Goal: Information Seeking & Learning: Understand process/instructions

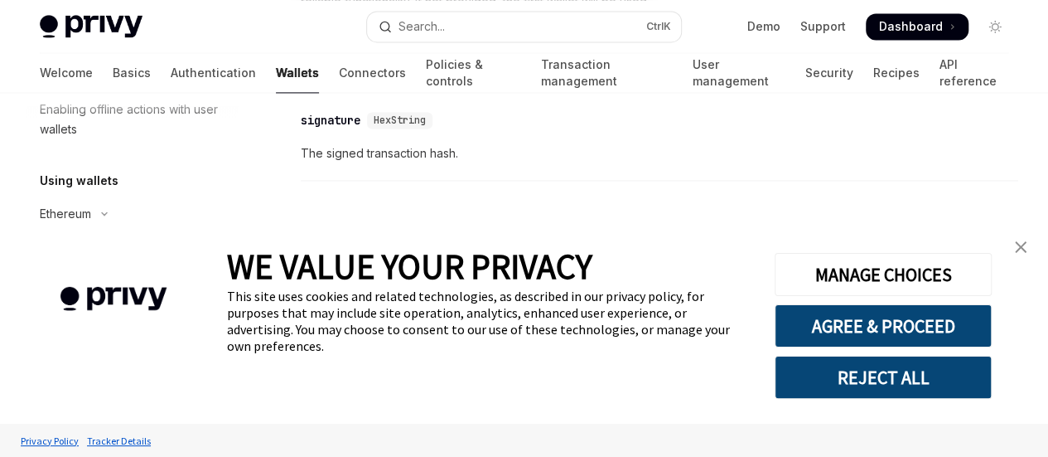
click at [461, 248] on span "WE VALUE YOUR PRIVACY" at bounding box center [410, 266] width 366 height 43
click at [143, 208] on button "Ethereum" at bounding box center [133, 214] width 212 height 30
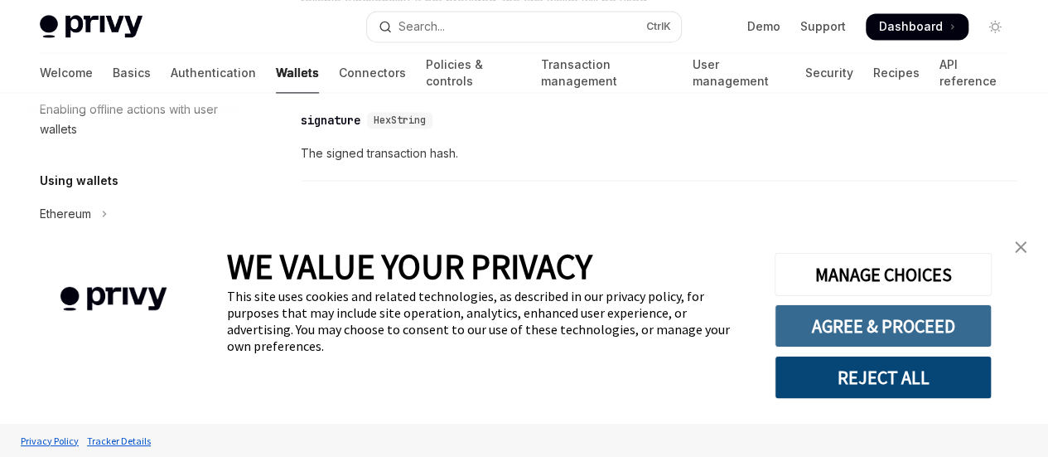
click at [839, 337] on button "AGREE & PROCEED" at bounding box center [883, 325] width 217 height 43
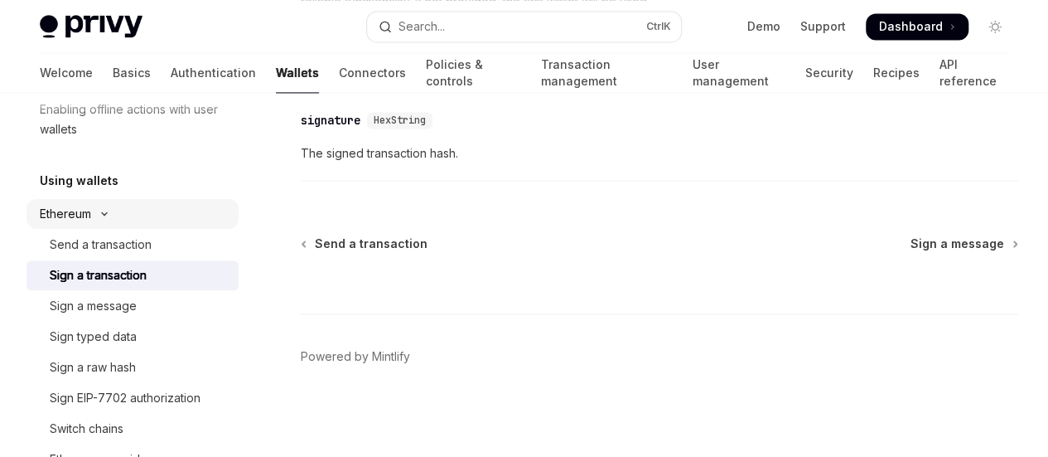
click at [108, 209] on button "Ethereum" at bounding box center [133, 214] width 212 height 30
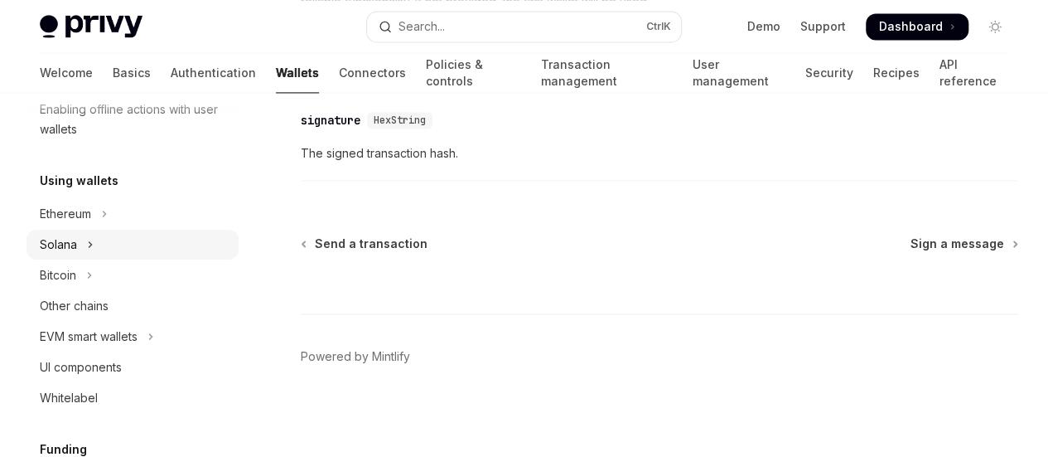
click at [90, 242] on icon "Toggle Solana section" at bounding box center [90, 245] width 7 height 20
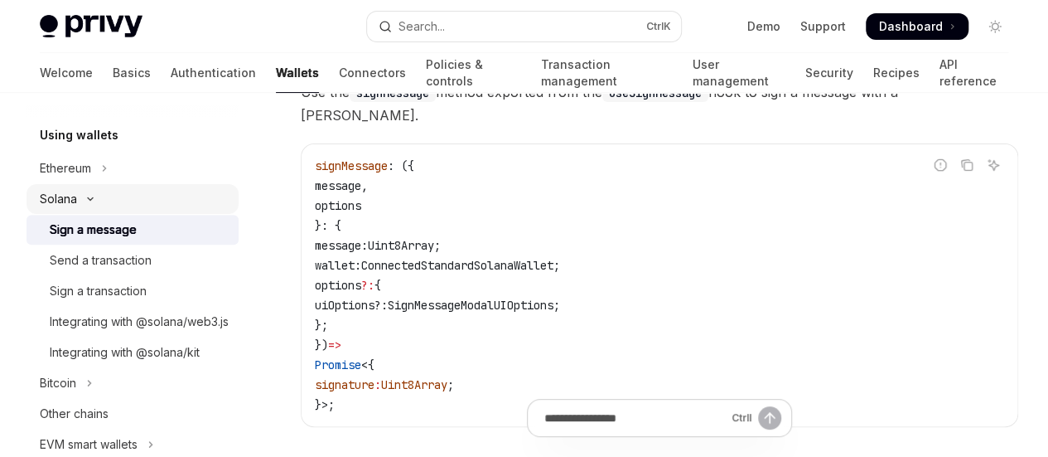
scroll to position [458, 0]
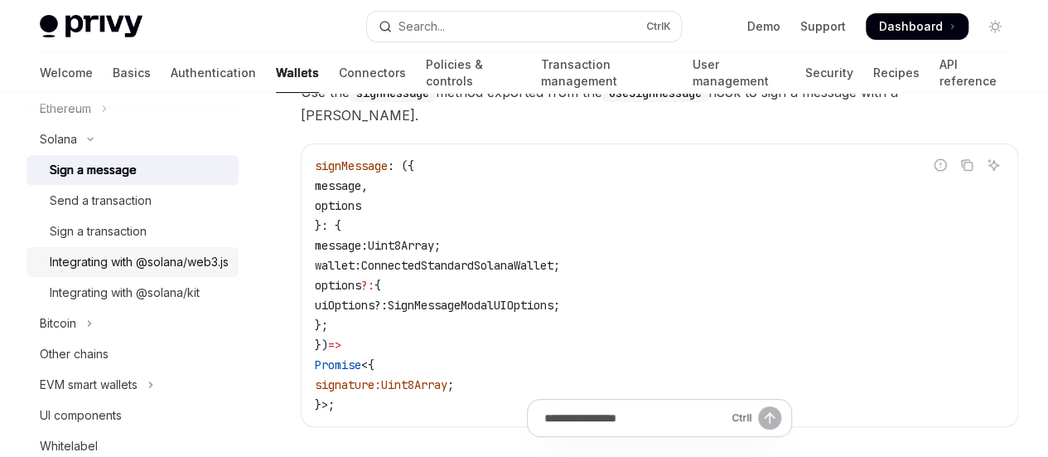
click at [94, 272] on div "Integrating with @solana/web3.js" at bounding box center [139, 262] width 179 height 20
type textarea "*"
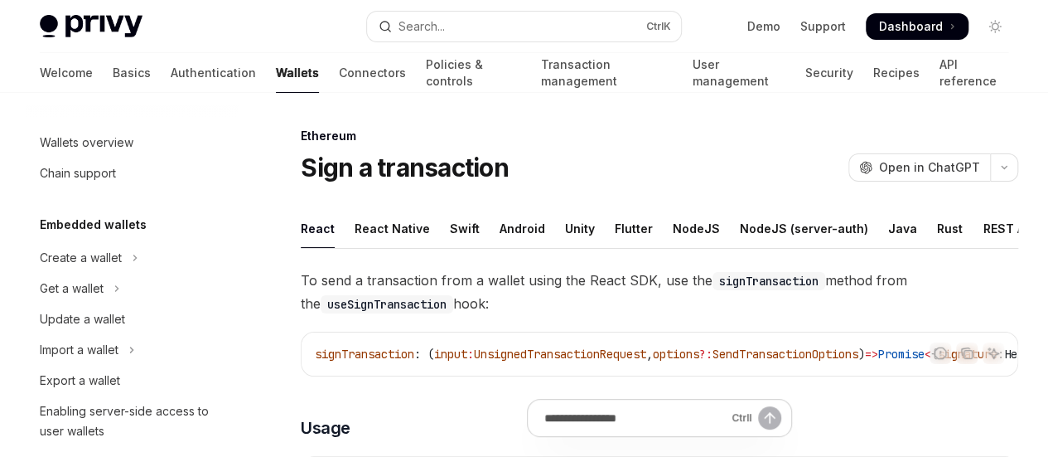
scroll to position [352, 0]
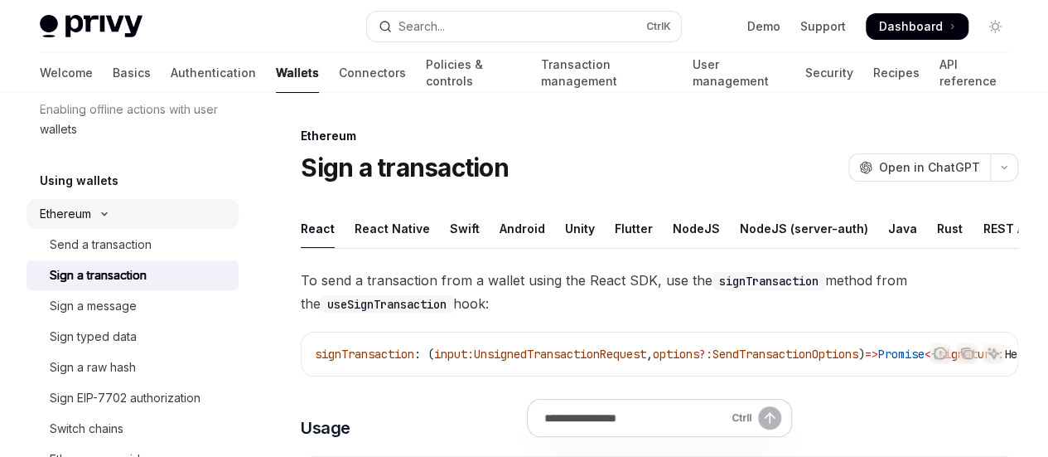
click at [106, 207] on button "Ethereum" at bounding box center [133, 214] width 212 height 30
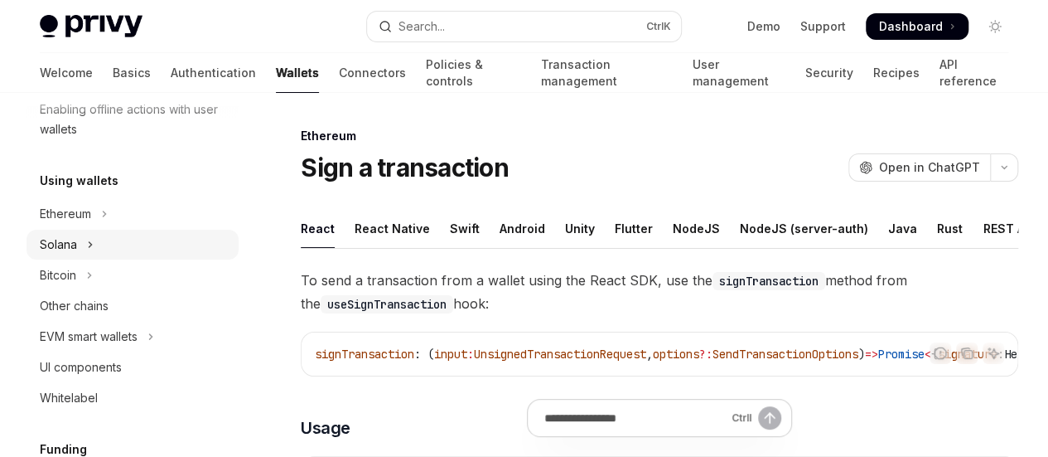
click at [83, 251] on button "Solana" at bounding box center [133, 245] width 212 height 30
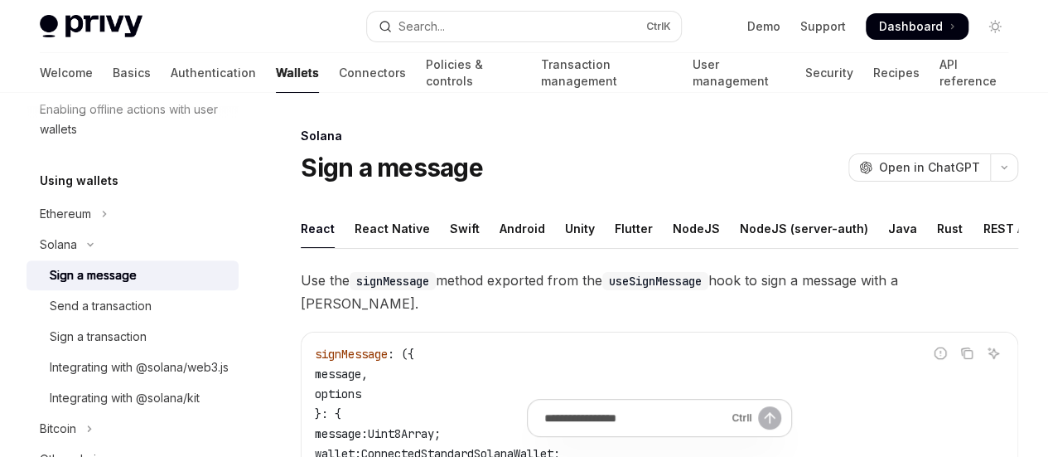
click at [91, 272] on div "Sign a message" at bounding box center [93, 275] width 87 height 20
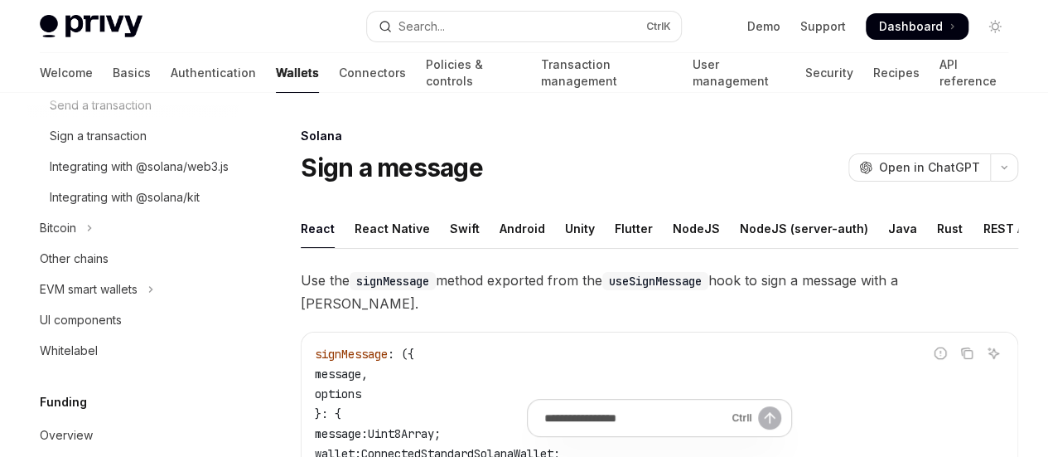
scroll to position [555, 0]
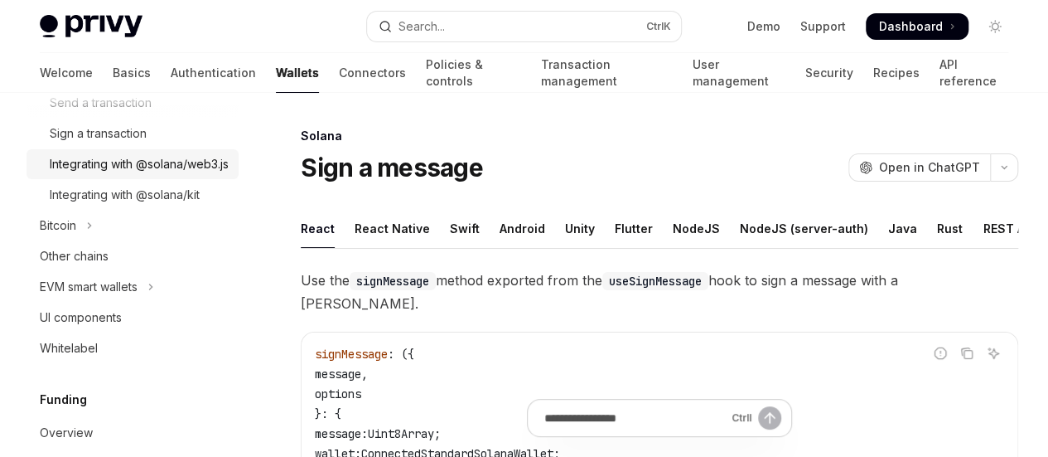
click at [161, 164] on div "Integrating with @solana/web3.js" at bounding box center [139, 164] width 179 height 20
type textarea "*"
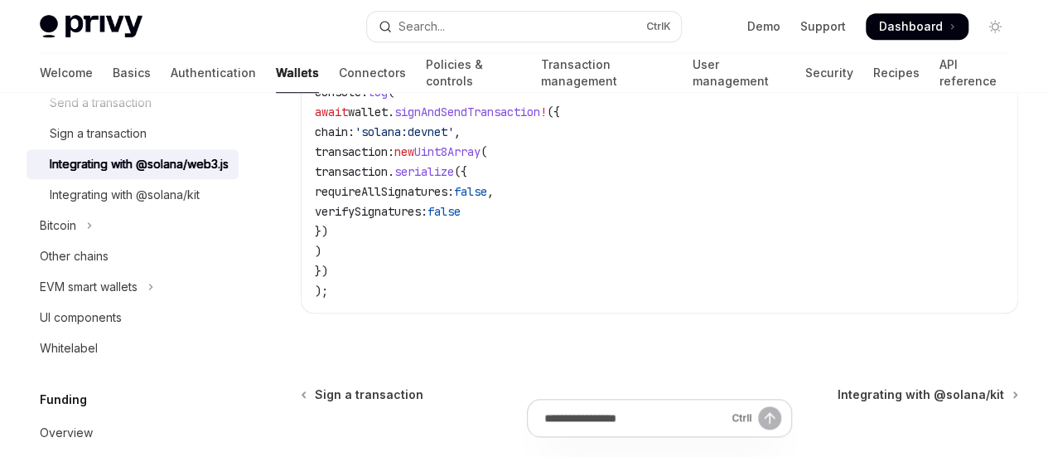
scroll to position [613, 0]
